Goal: Information Seeking & Learning: Compare options

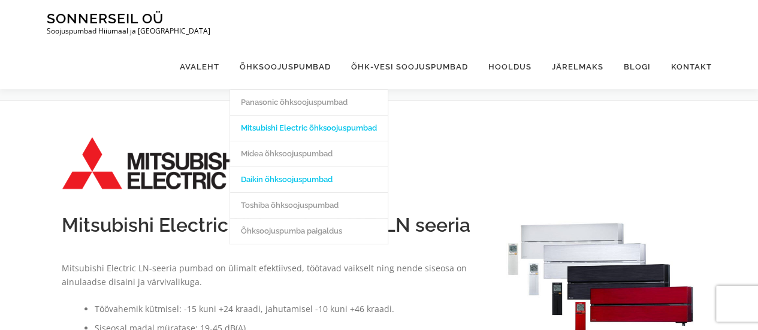
click at [288, 167] on link "Daikin õhksoojuspumbad" at bounding box center [309, 180] width 158 height 26
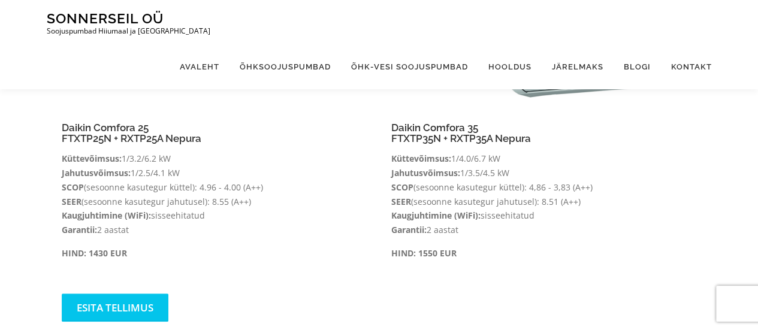
scroll to position [240, 0]
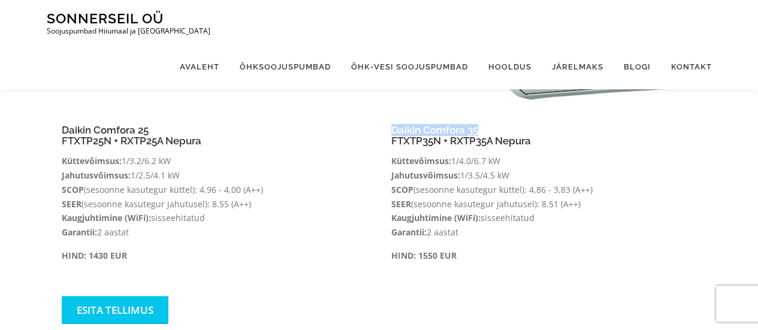
drag, startPoint x: 478, startPoint y: 126, endPoint x: 387, endPoint y: 122, distance: 90.6
click at [387, 122] on div "Daikin Comfora 35 FTXTP35N + RXTP35A Nepura Küttevõimsus: 1/4.0/6.7 kW Jahutusv…" at bounding box center [544, 198] width 330 height 171
copy h4 "Daikin Comfora 35"
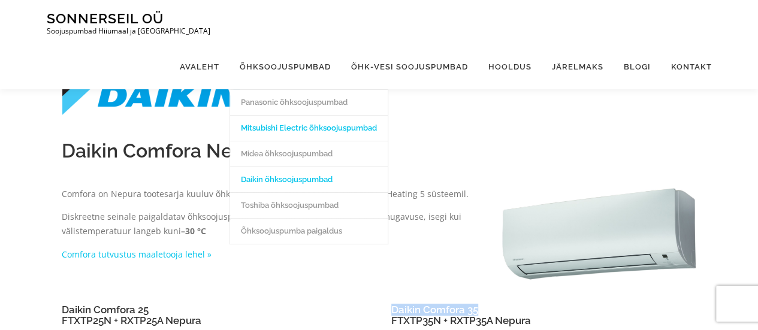
click at [281, 115] on link "Mitsubishi Electric õhksoojuspumbad" at bounding box center [309, 128] width 158 height 26
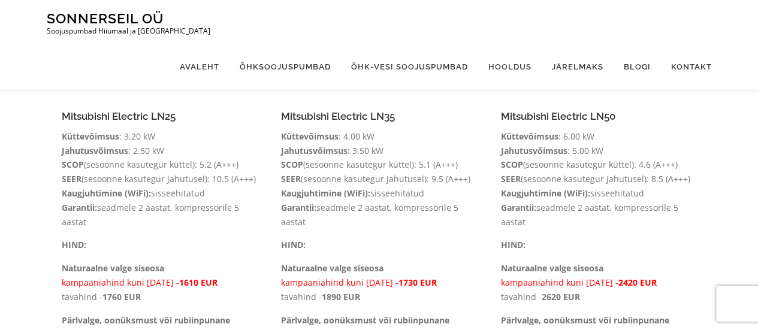
scroll to position [360, 0]
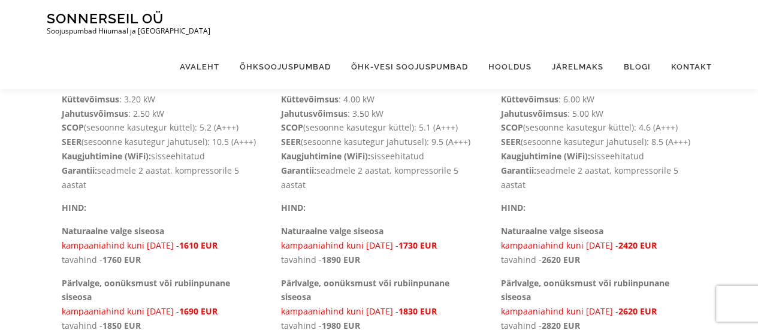
drag, startPoint x: 60, startPoint y: 77, endPoint x: 201, endPoint y: 78, distance: 141.4
click at [185, 75] on div "Mitsubishi Electric LN25 Küttevõimsus : 3.20 kW Jahutusvõimsus : 2.50 kW SCOP (…" at bounding box center [160, 208] width 220 height 292
copy h4 "Mitsubishi Electric LN25"
click at [187, 75] on h4 "Mitsubishi Electric LN25" at bounding box center [160, 79] width 196 height 11
drag, startPoint x: 176, startPoint y: 79, endPoint x: 59, endPoint y: 74, distance: 117.0
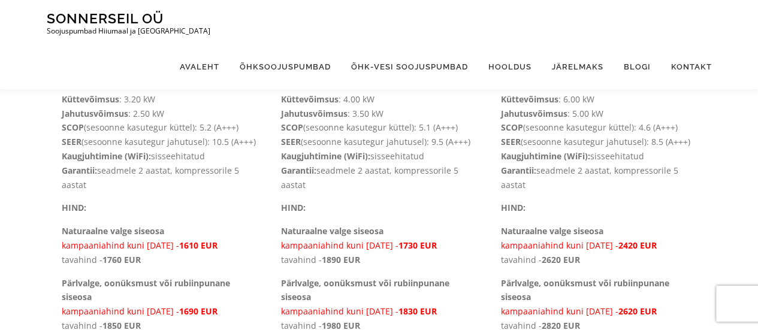
click at [59, 74] on div "Mitsubishi Electric LN25 Küttevõimsus : 3.20 kW Jahutusvõimsus : 2.50 kW SCOP (…" at bounding box center [160, 208] width 220 height 292
copy h4 "Mitsubishi Electric LN25"
